Goal: Find specific page/section: Find specific page/section

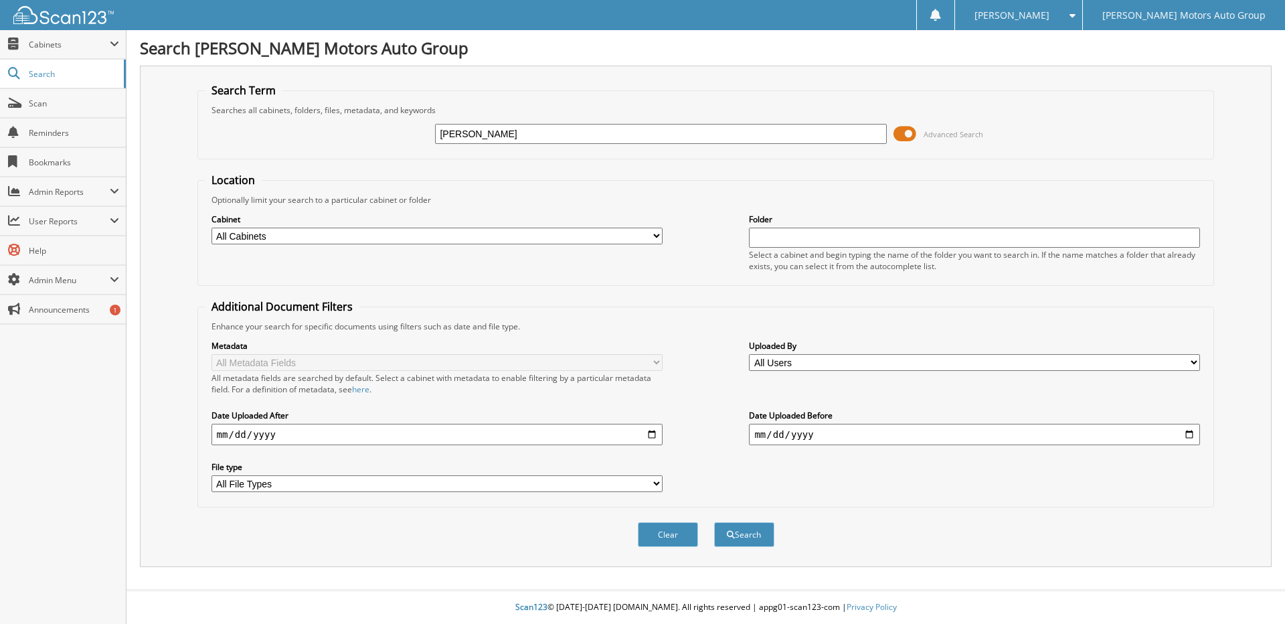
type input "[PERSON_NAME]"
click at [714, 522] on button "Search" at bounding box center [744, 534] width 60 height 25
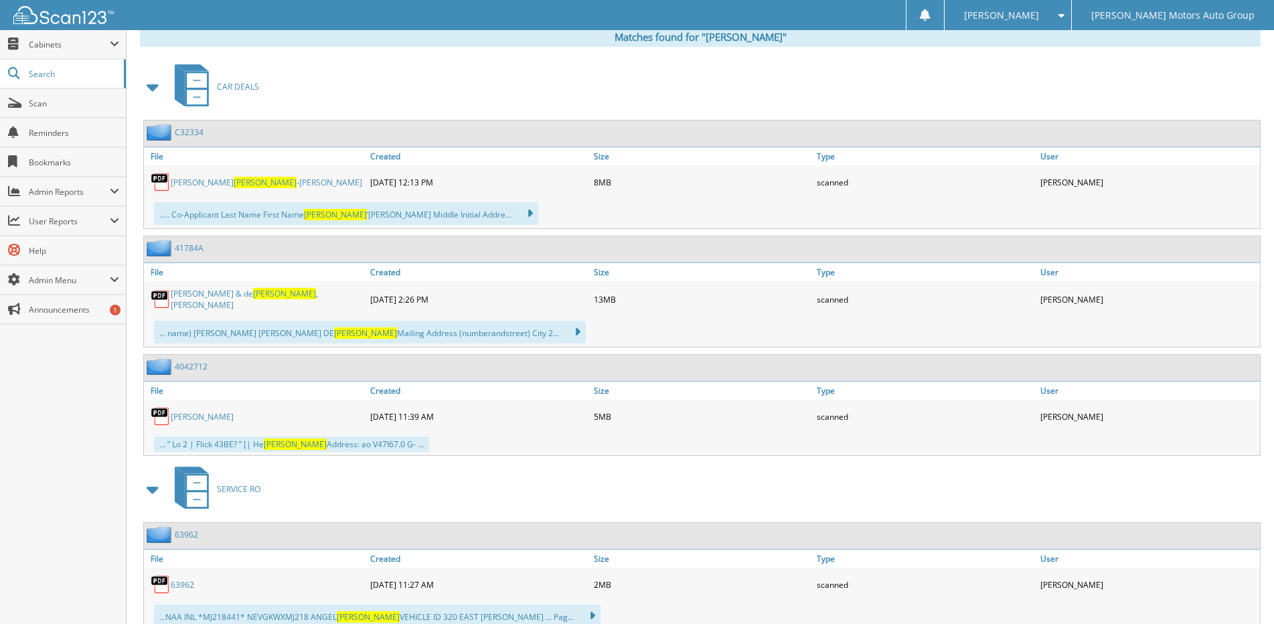
scroll to position [402, 0]
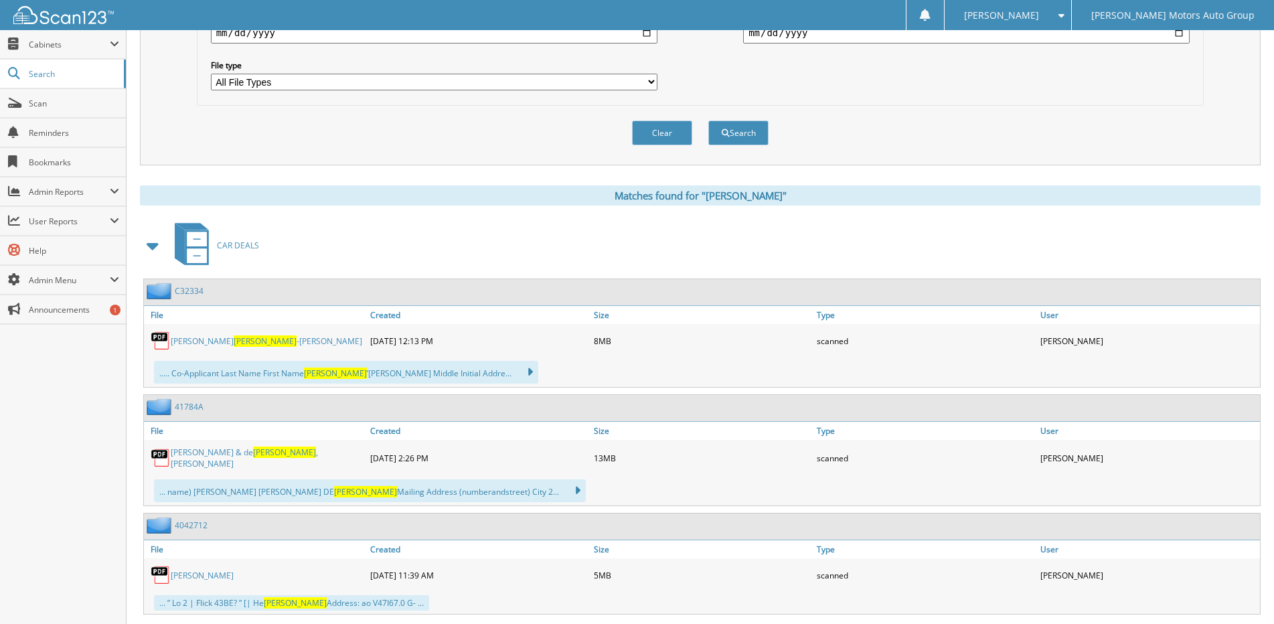
click at [251, 341] on link "[PERSON_NAME]" at bounding box center [266, 340] width 191 height 11
